Goal: Information Seeking & Learning: Learn about a topic

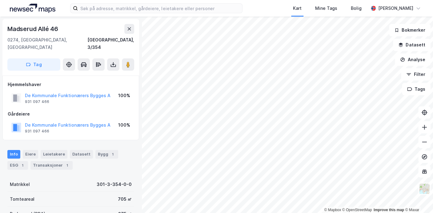
scroll to position [19, 0]
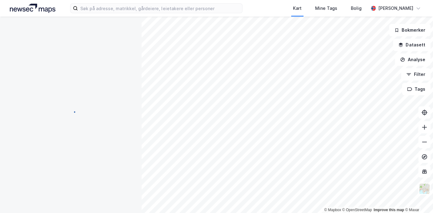
scroll to position [19, 0]
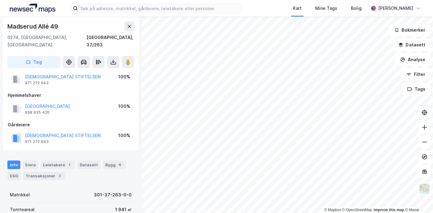
scroll to position [19, 0]
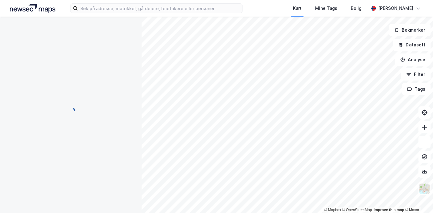
scroll to position [19, 0]
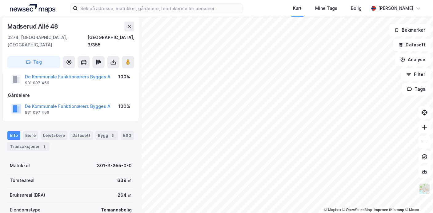
scroll to position [19, 0]
click at [424, 143] on icon at bounding box center [424, 142] width 6 height 6
click at [422, 142] on icon at bounding box center [424, 142] width 6 height 6
click at [427, 141] on button at bounding box center [424, 142] width 12 height 12
click at [425, 129] on icon at bounding box center [424, 127] width 6 height 6
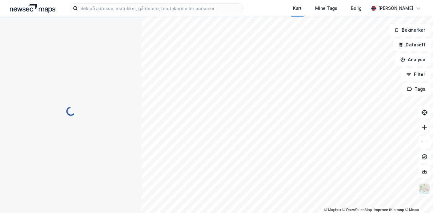
scroll to position [19, 0]
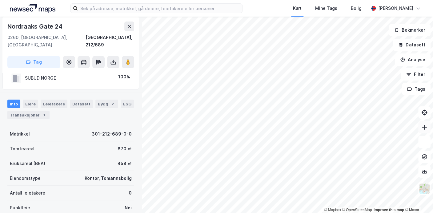
click at [424, 129] on icon at bounding box center [424, 127] width 1 height 5
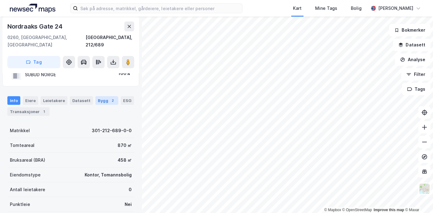
click at [95, 96] on div "Bygg 2" at bounding box center [106, 100] width 23 height 9
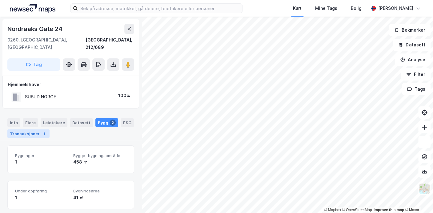
click at [21, 129] on div "Transaksjoner 1" at bounding box center [28, 133] width 42 height 9
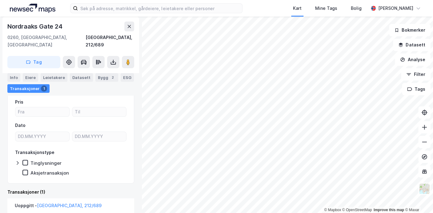
scroll to position [99, 0]
